Goal: Information Seeking & Learning: Check status

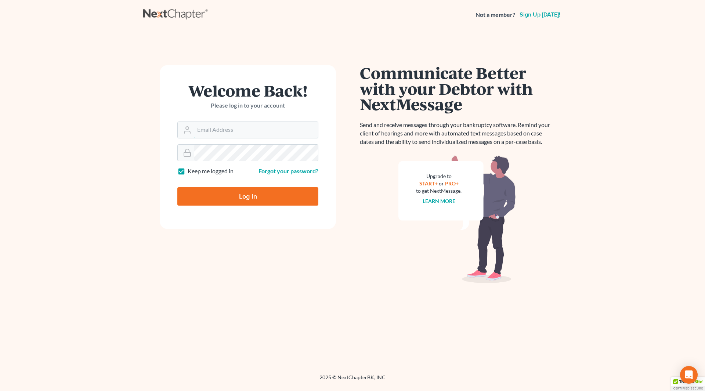
type input "[PERSON_NAME][EMAIL_ADDRESS][DOMAIN_NAME]"
click at [228, 190] on input "Log In" at bounding box center [247, 196] width 141 height 18
type input "Thinking..."
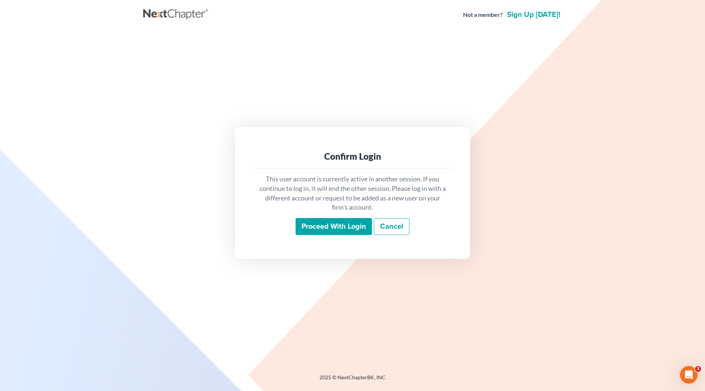
click at [323, 223] on input "Proceed with login" at bounding box center [334, 226] width 76 height 17
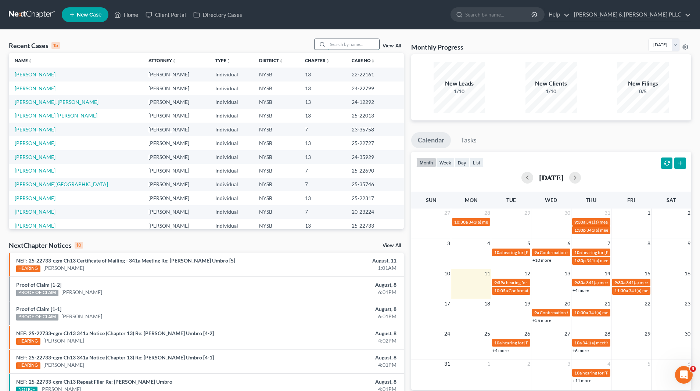
click at [365, 42] on input "search" at bounding box center [353, 44] width 51 height 11
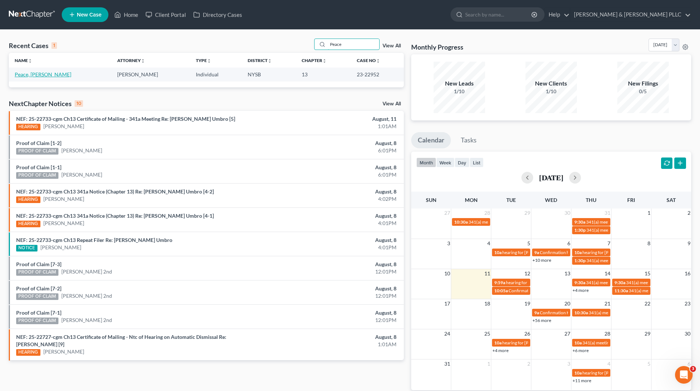
type input "Peace"
click at [46, 75] on link "Peace, [PERSON_NAME]" at bounding box center [43, 74] width 57 height 6
select select "6"
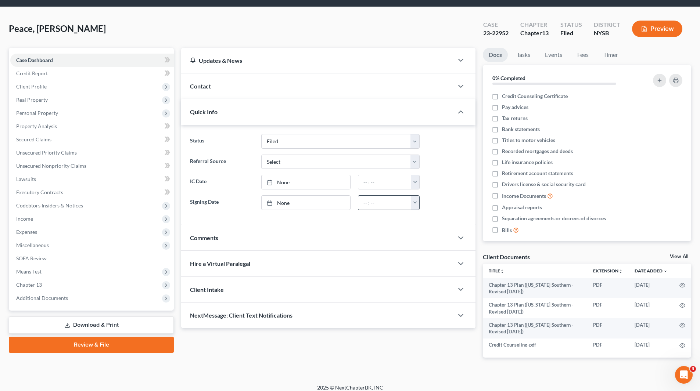
scroll to position [29, 0]
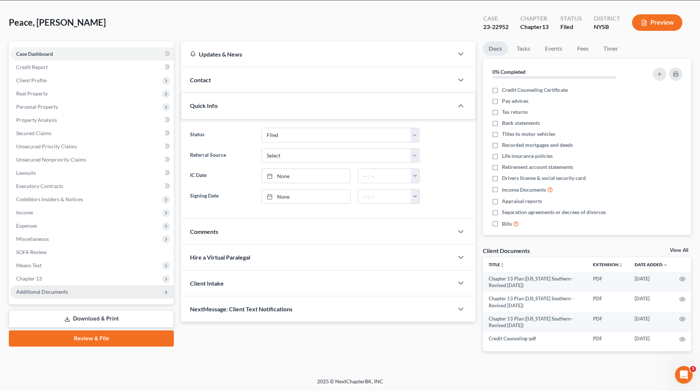
click at [53, 292] on span "Additional Documents" at bounding box center [42, 292] width 52 height 6
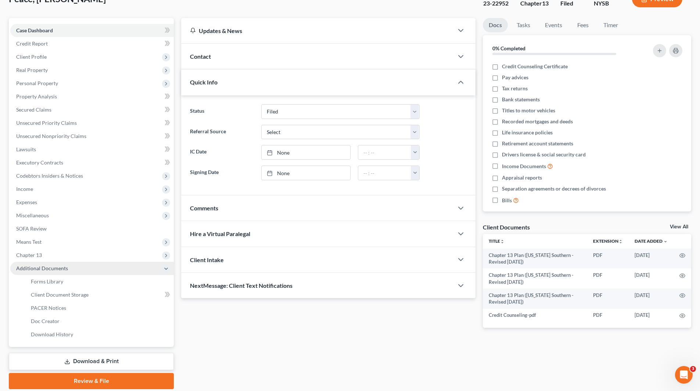
scroll to position [66, 0]
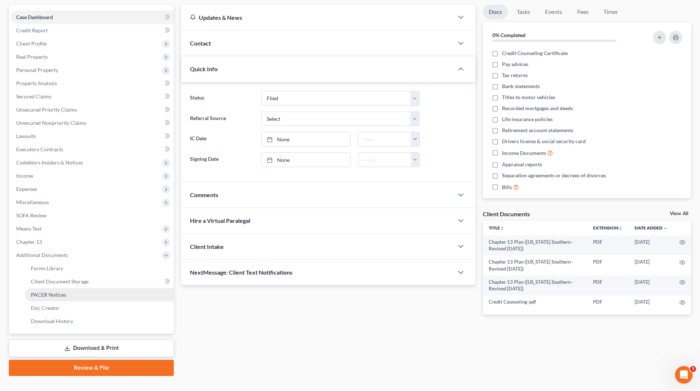
click at [57, 295] on span "PACER Notices" at bounding box center [48, 295] width 35 height 6
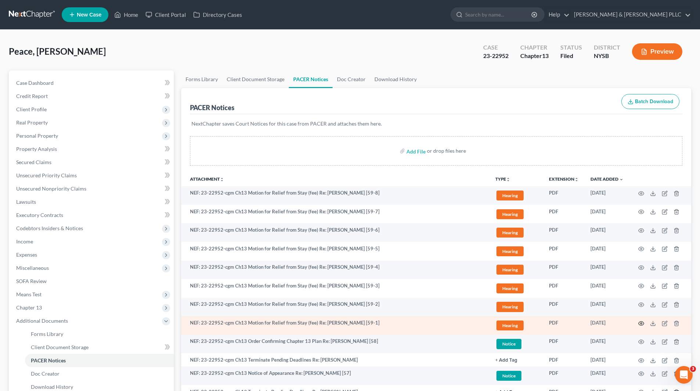
click at [641, 322] on icon "button" at bounding box center [641, 324] width 6 height 6
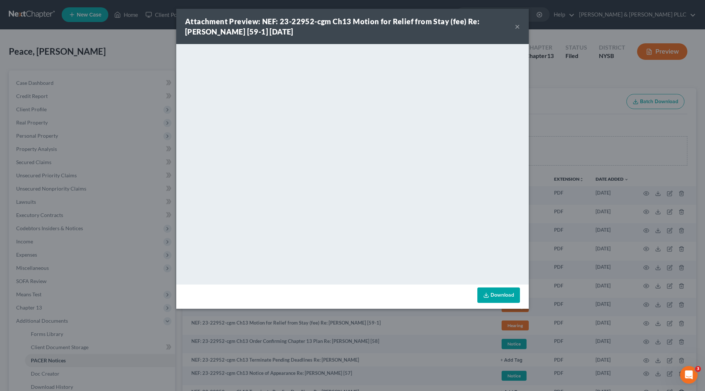
click at [519, 27] on button "×" at bounding box center [517, 26] width 5 height 9
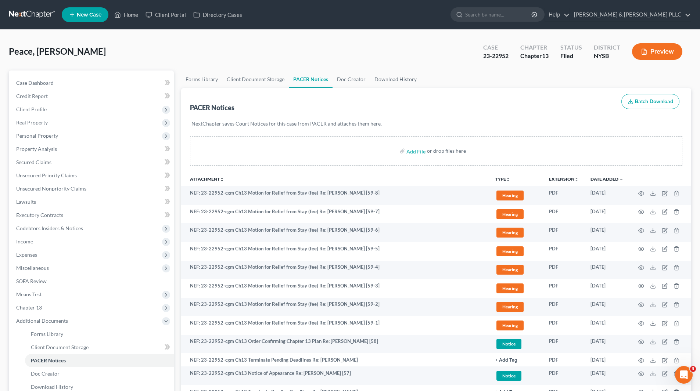
select select "6"
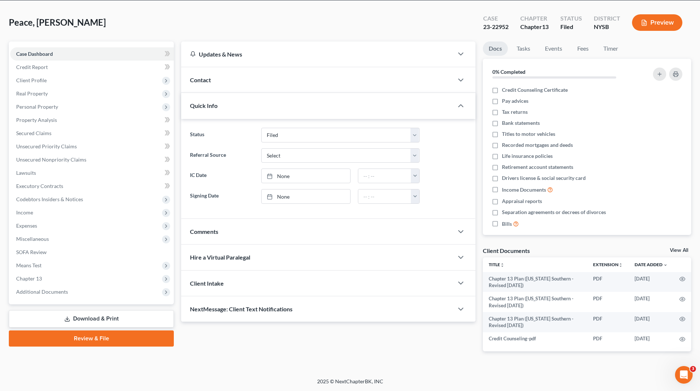
scroll to position [29, 0]
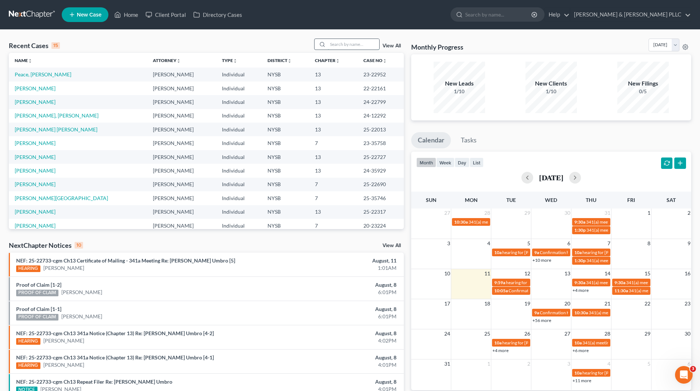
click at [372, 43] on input "search" at bounding box center [353, 44] width 51 height 11
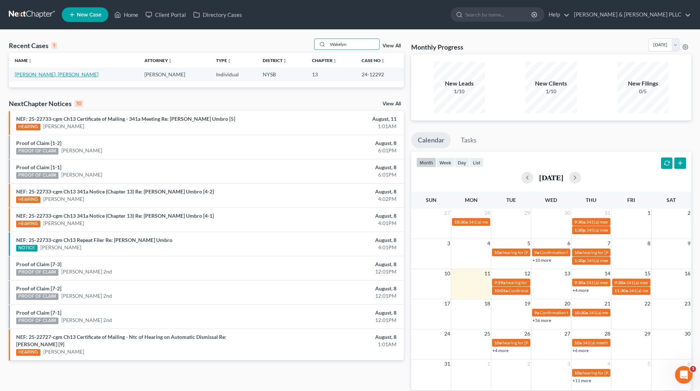
type input "Wakelyn"
click at [41, 74] on link "[PERSON_NAME], [PERSON_NAME]" at bounding box center [57, 74] width 84 height 6
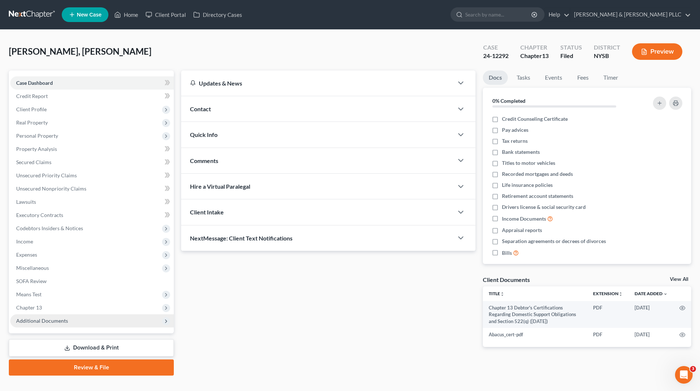
click at [42, 320] on span "Additional Documents" at bounding box center [42, 321] width 52 height 6
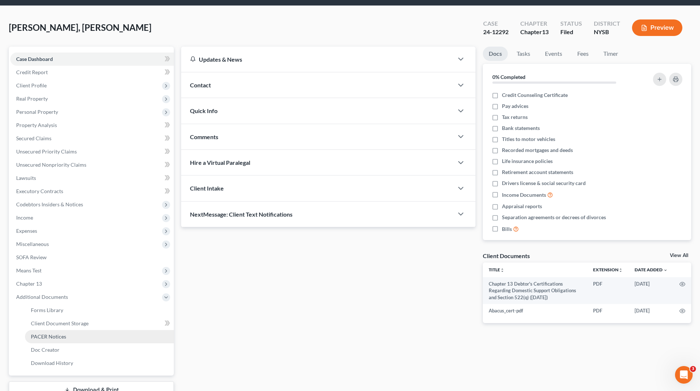
scroll to position [37, 0]
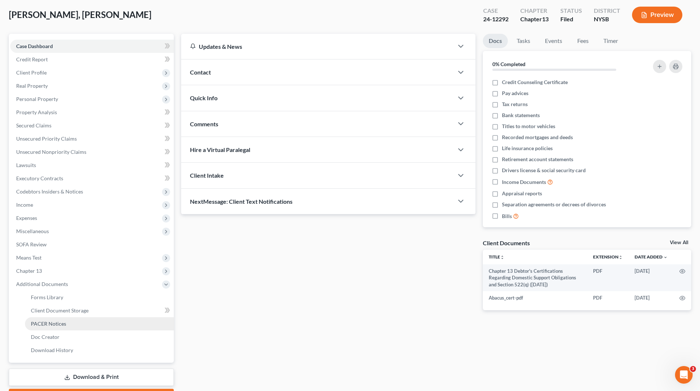
click at [60, 324] on span "PACER Notices" at bounding box center [48, 324] width 35 height 6
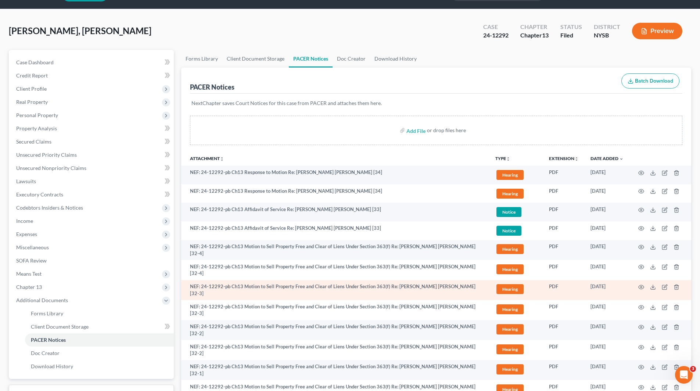
scroll to position [73, 0]
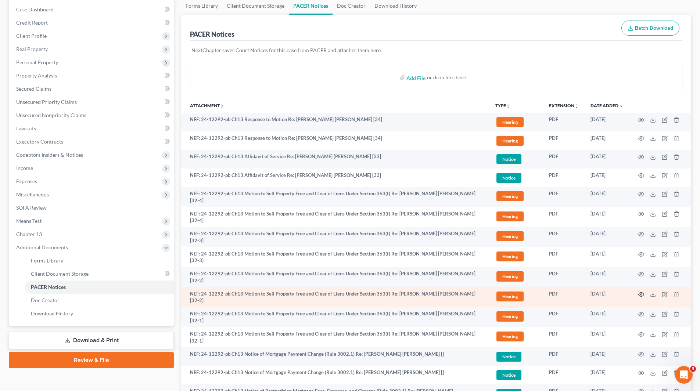
click at [642, 294] on circle "button" at bounding box center [640, 294] width 1 height 1
click at [641, 292] on icon "button" at bounding box center [641, 295] width 6 height 6
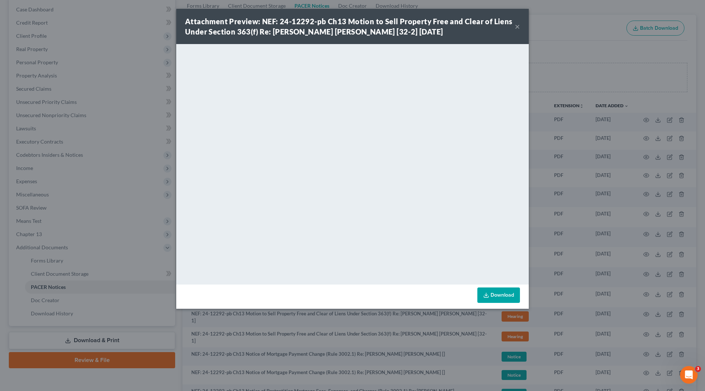
click at [517, 25] on button "×" at bounding box center [517, 26] width 5 height 9
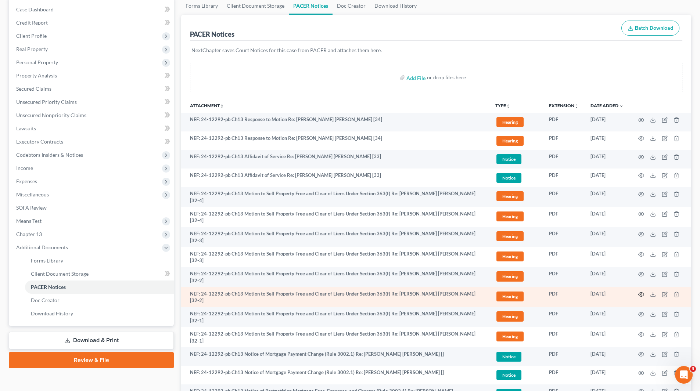
click at [642, 292] on icon "button" at bounding box center [641, 295] width 6 height 6
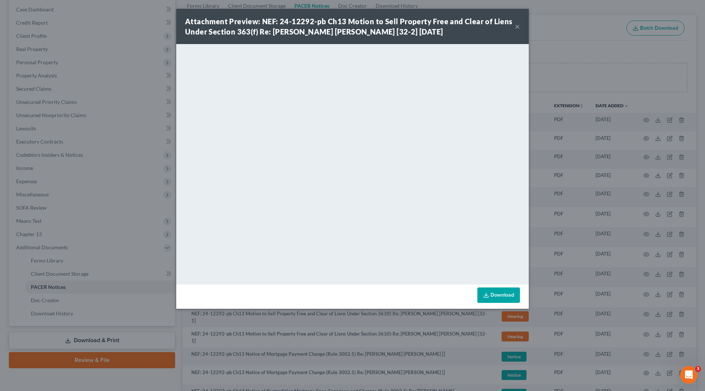
click at [521, 24] on div "Attachment Preview: NEF: 24-12292-pb Ch13 Motion to Sell Property Free and Clea…" at bounding box center [352, 26] width 353 height 35
click at [518, 25] on button "×" at bounding box center [517, 26] width 5 height 9
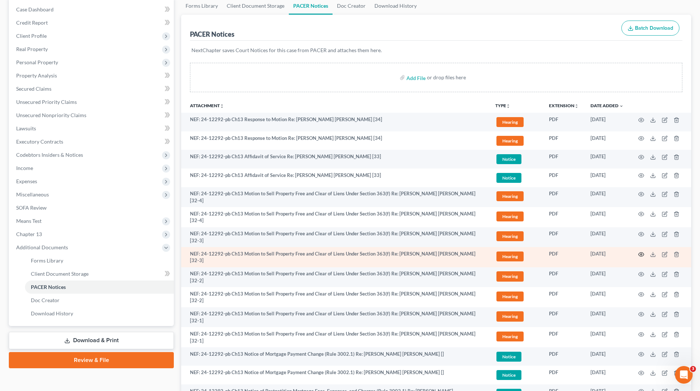
click at [640, 252] on icon "button" at bounding box center [641, 255] width 6 height 6
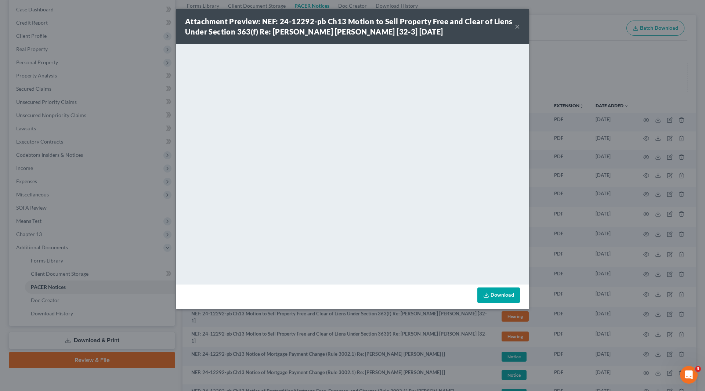
click at [515, 24] on div "Attachment Preview: NEF: 24-12292-pb Ch13 Motion to Sell Property Free and Clea…" at bounding box center [350, 26] width 330 height 21
click at [517, 25] on button "×" at bounding box center [517, 26] width 5 height 9
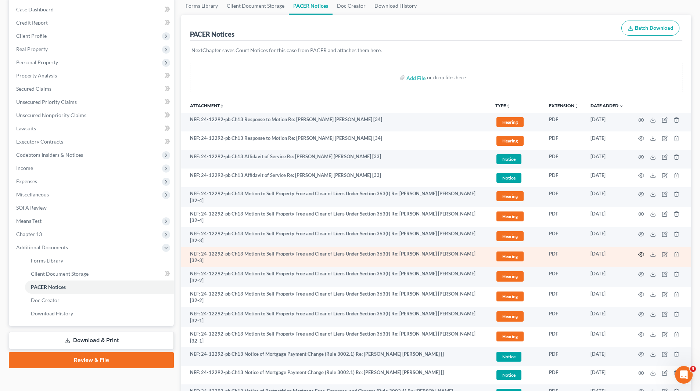
click at [641, 252] on icon "button" at bounding box center [641, 255] width 6 height 6
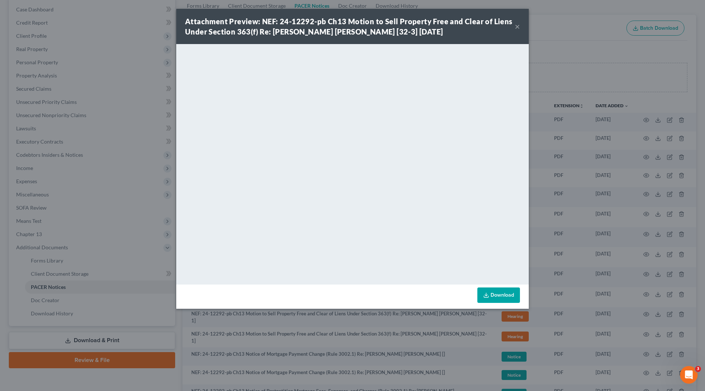
click at [519, 23] on button "×" at bounding box center [517, 26] width 5 height 9
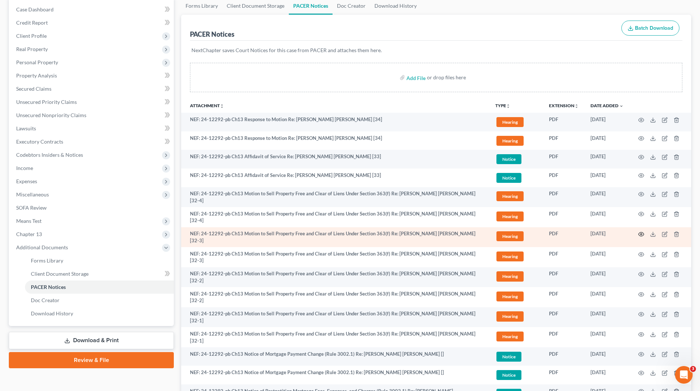
click at [642, 231] on icon "button" at bounding box center [641, 234] width 6 height 6
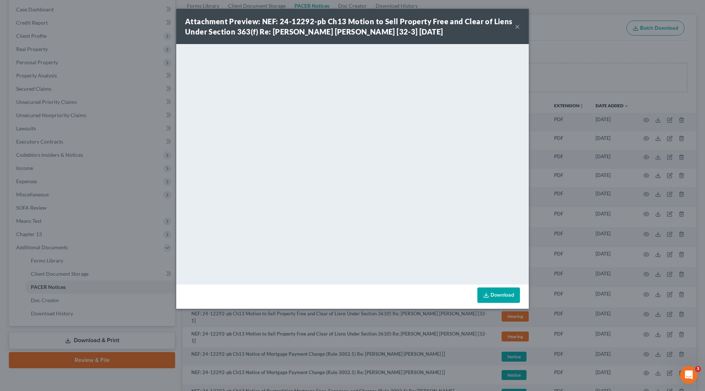
click at [518, 22] on button "×" at bounding box center [517, 26] width 5 height 9
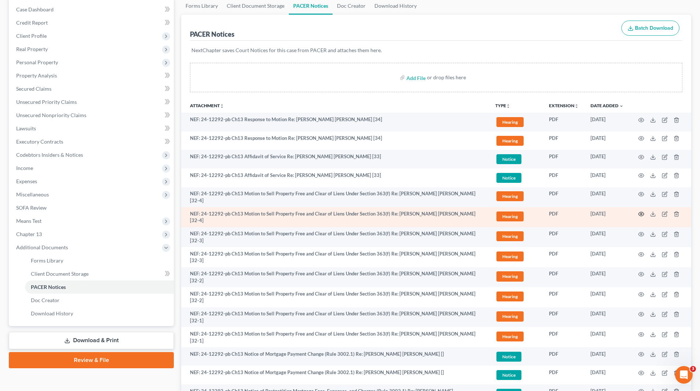
click at [641, 213] on circle "button" at bounding box center [640, 213] width 1 height 1
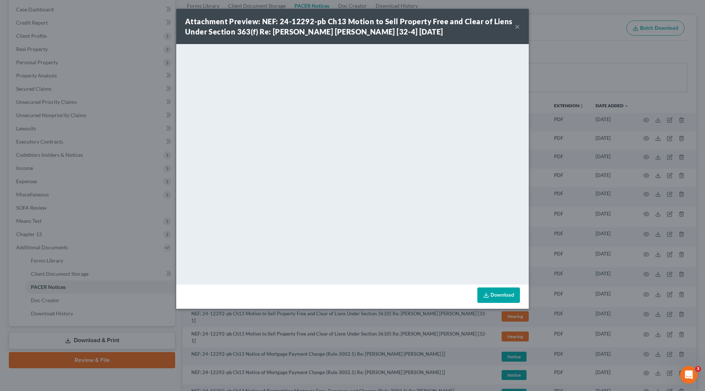
click at [518, 25] on button "×" at bounding box center [517, 26] width 5 height 9
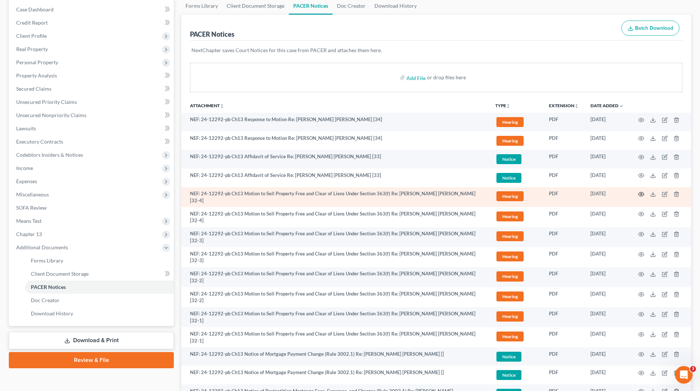
click at [643, 195] on icon "button" at bounding box center [641, 194] width 6 height 6
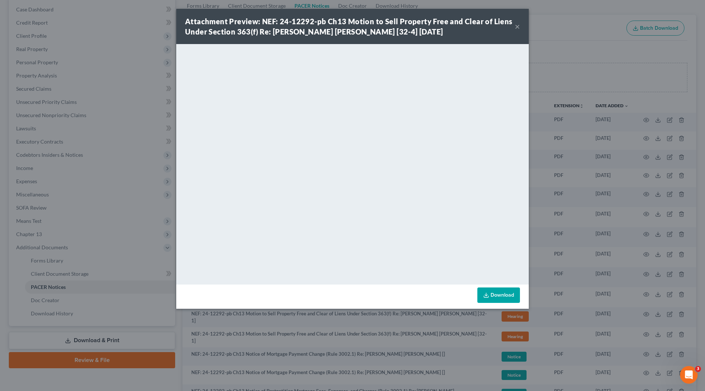
click at [520, 25] on button "×" at bounding box center [517, 26] width 5 height 9
